Goal: Book appointment/travel/reservation

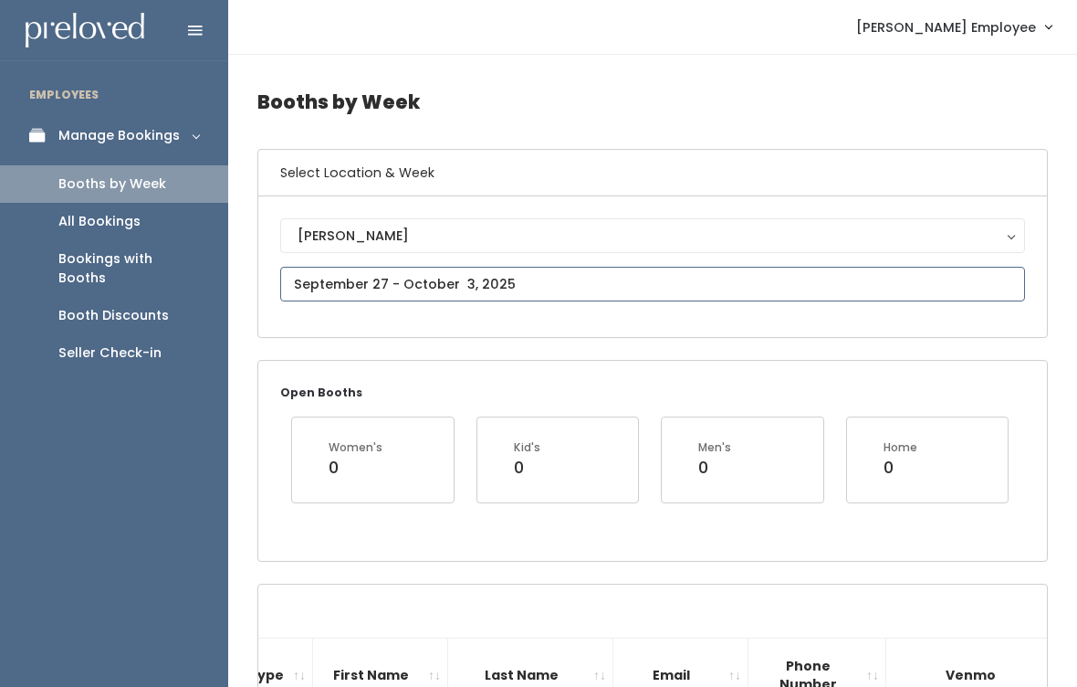
click at [746, 276] on input "text" at bounding box center [652, 284] width 745 height 35
type input "[DATE] to [DATE]"
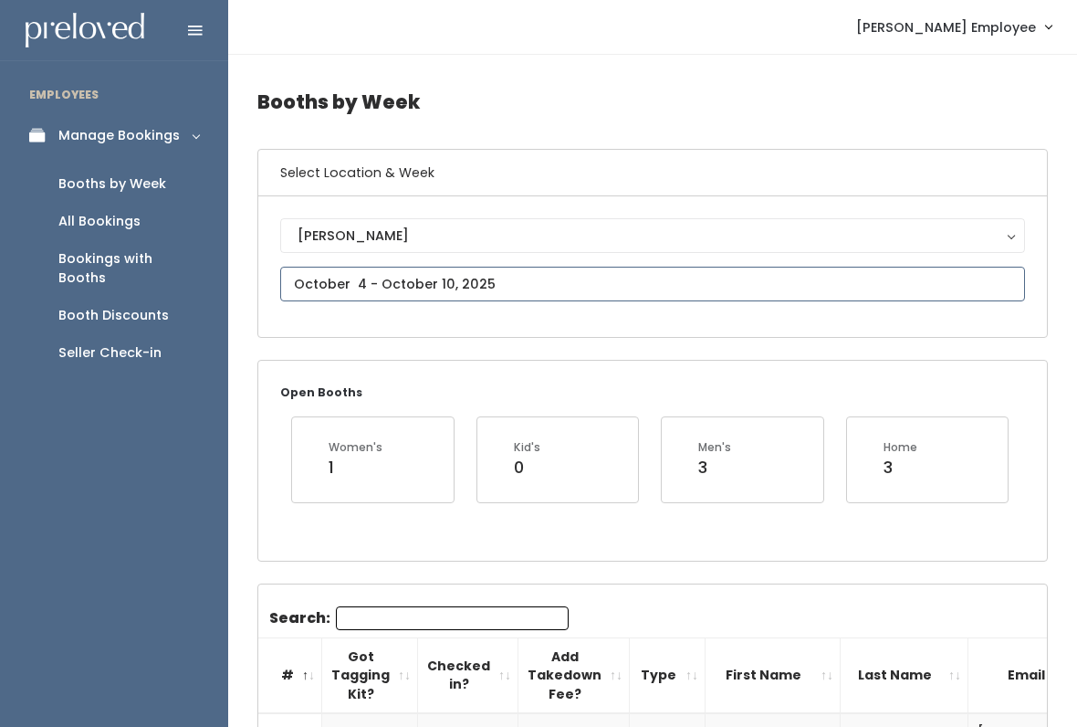
click at [474, 278] on input "text" at bounding box center [652, 284] width 745 height 35
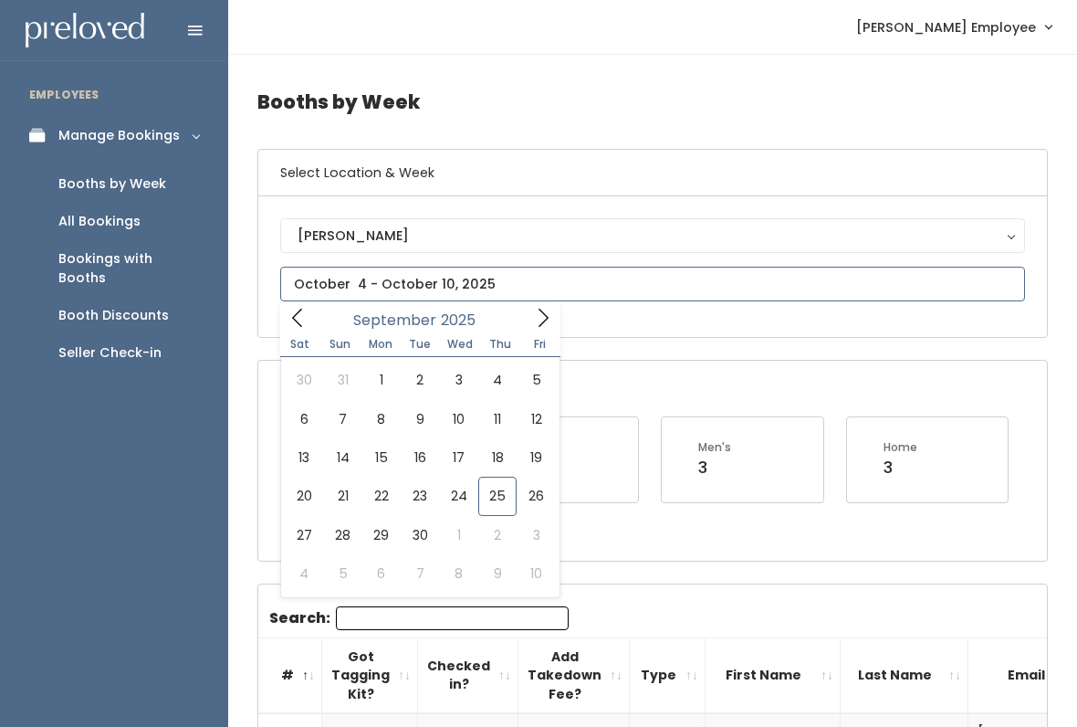
click at [665, 286] on input "text" at bounding box center [652, 284] width 745 height 35
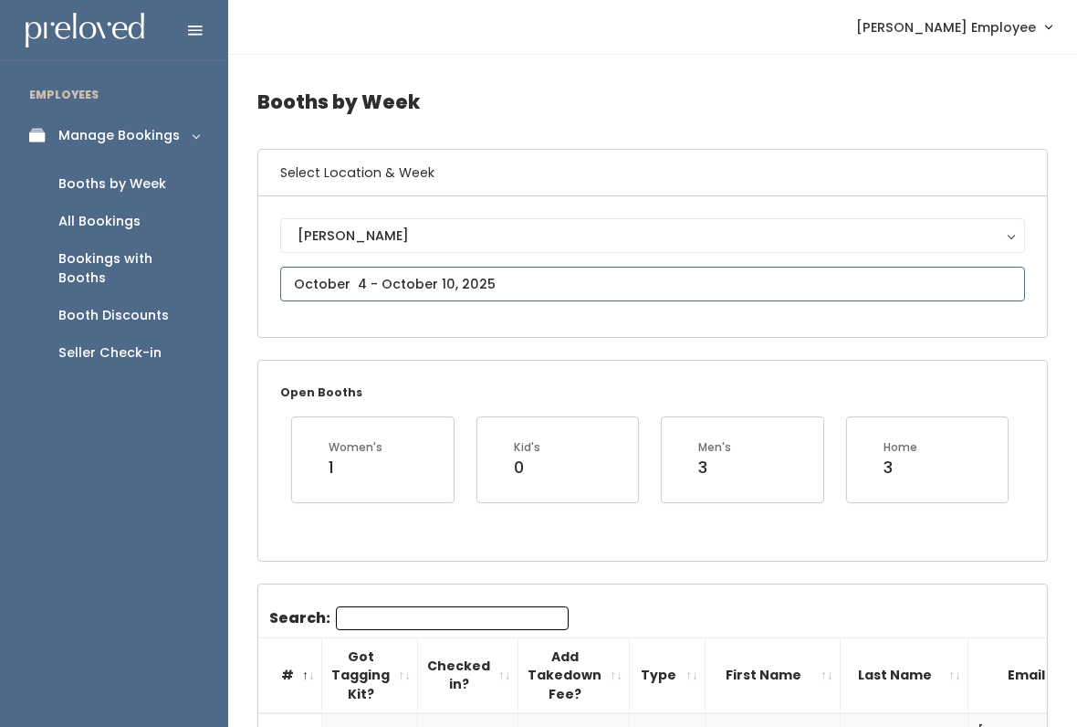
click at [988, 288] on input "text" at bounding box center [652, 284] width 745 height 35
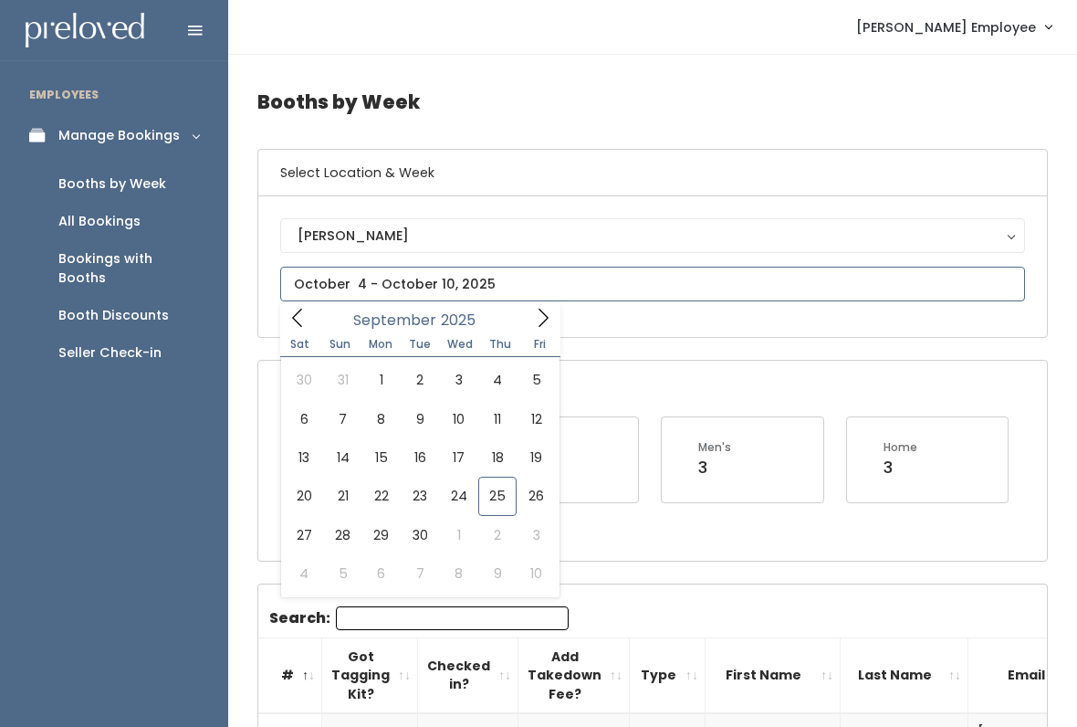
type input "September 20 to September 26"
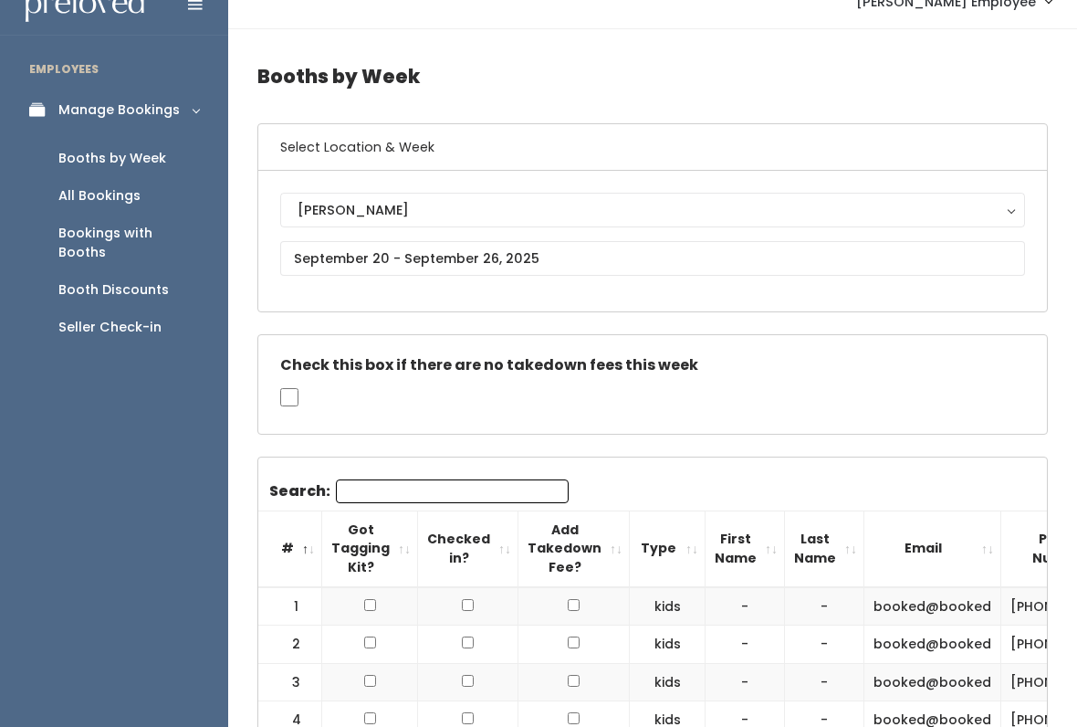
scroll to position [43, 0]
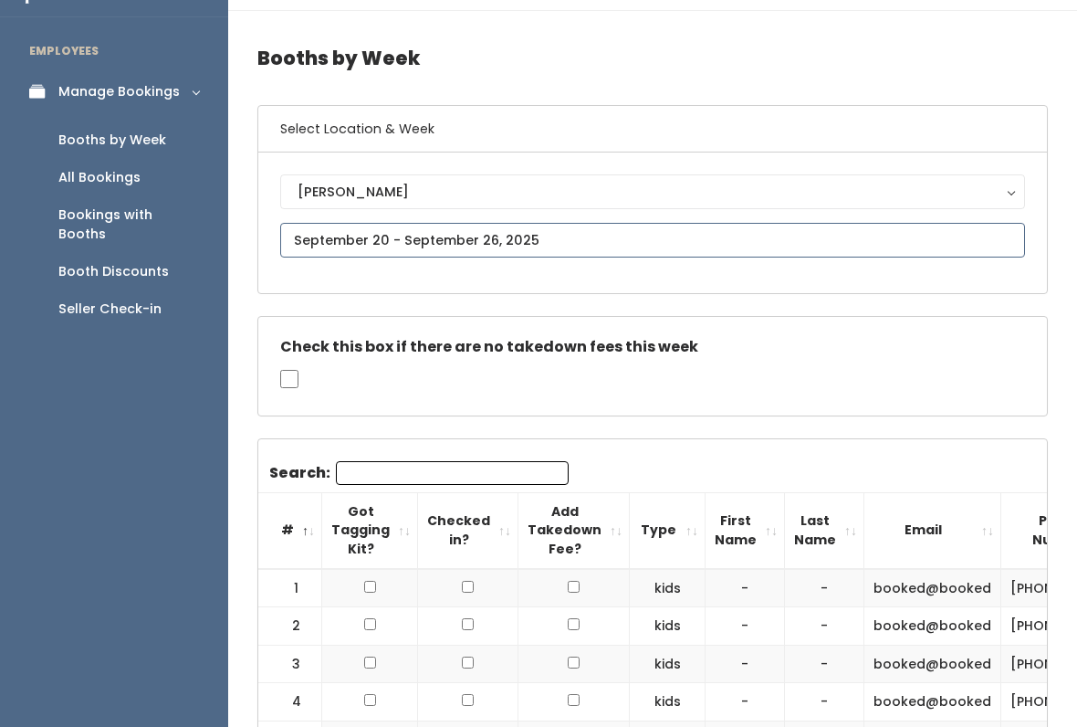
click at [869, 242] on input "text" at bounding box center [652, 241] width 745 height 35
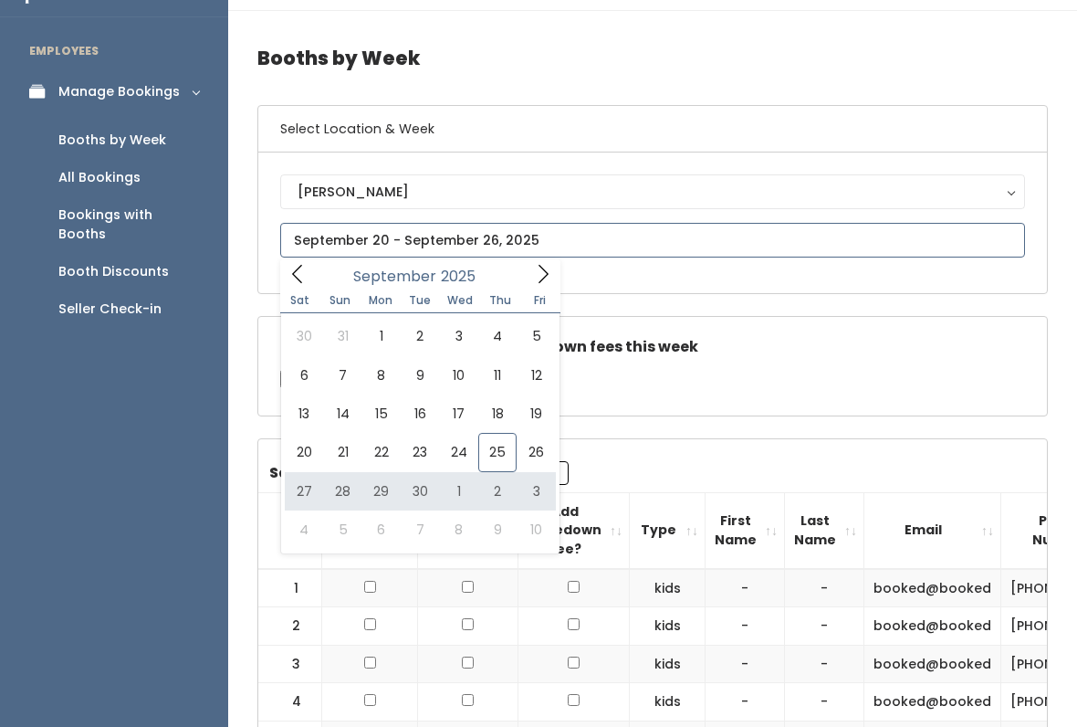
type input "September 27 to October 3"
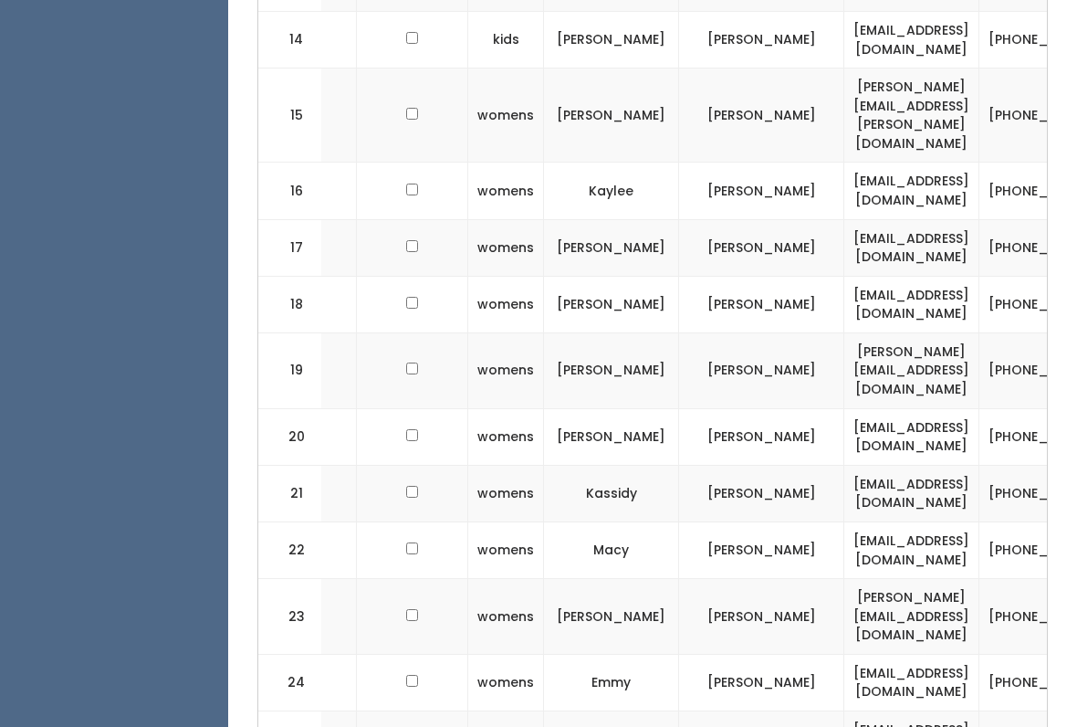
scroll to position [1590, 0]
